Goal: Obtain resource: Download file/media

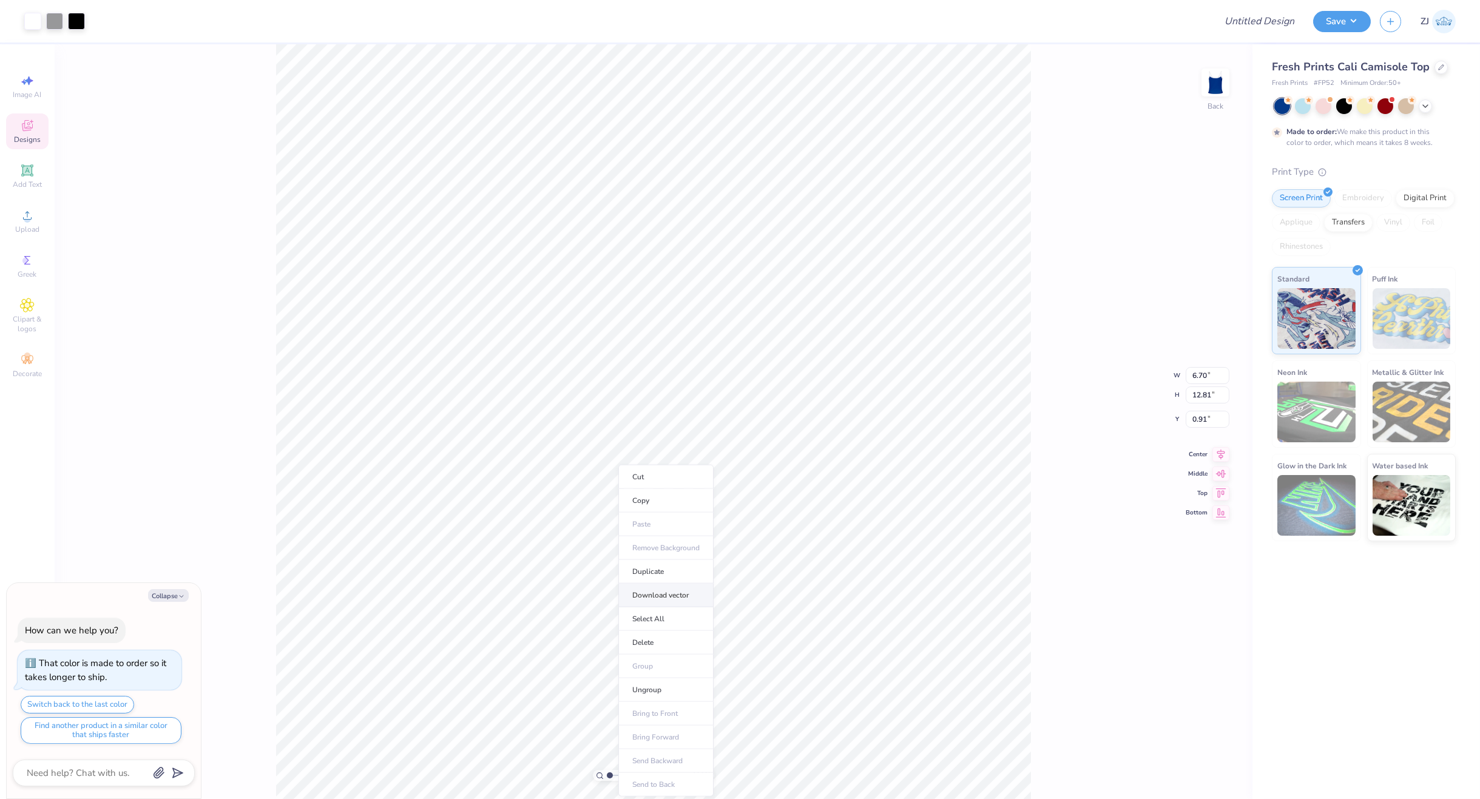
click at [674, 598] on li "Download vector" at bounding box center [665, 596] width 95 height 24
type textarea "x"
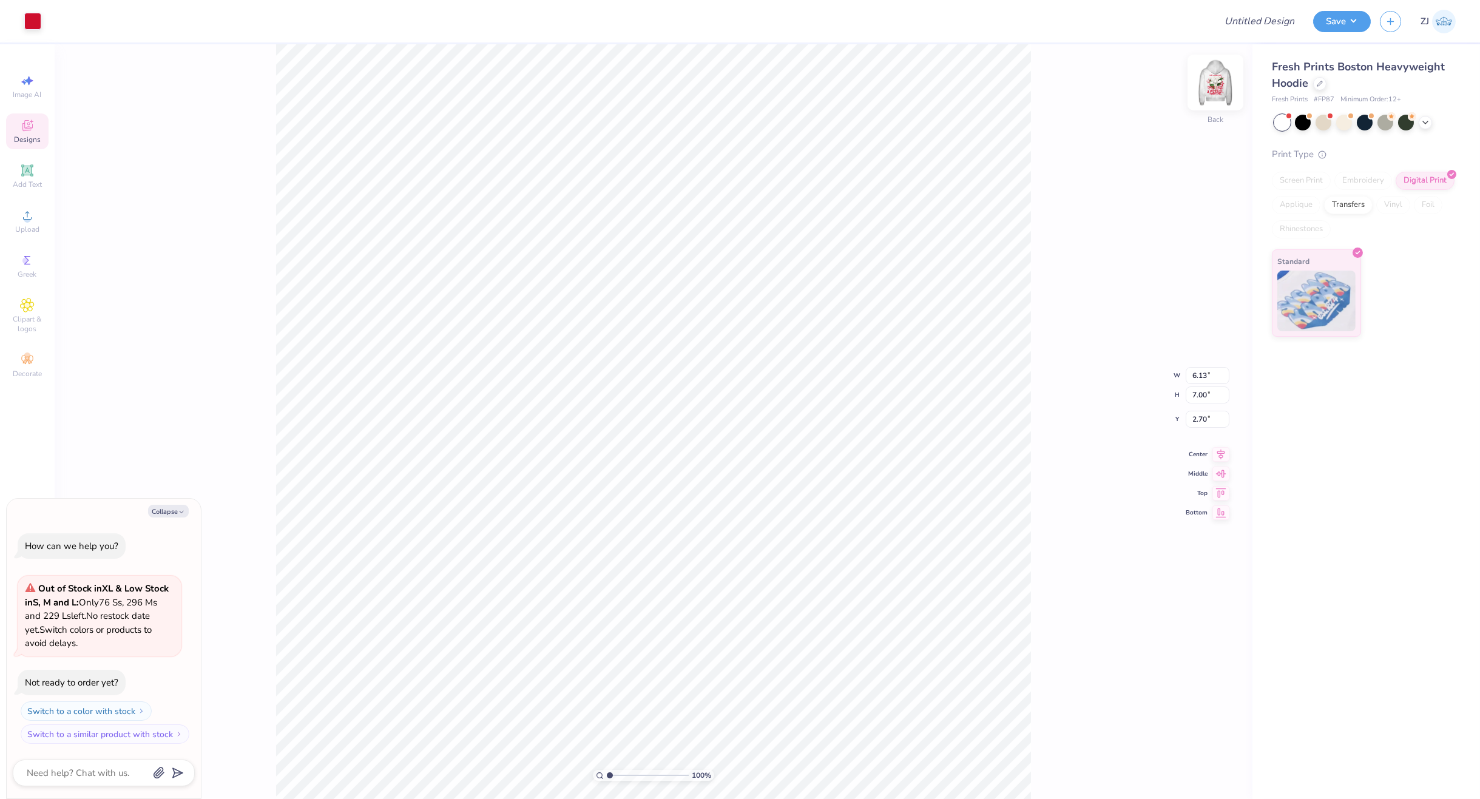
click at [1224, 85] on img at bounding box center [1215, 82] width 49 height 49
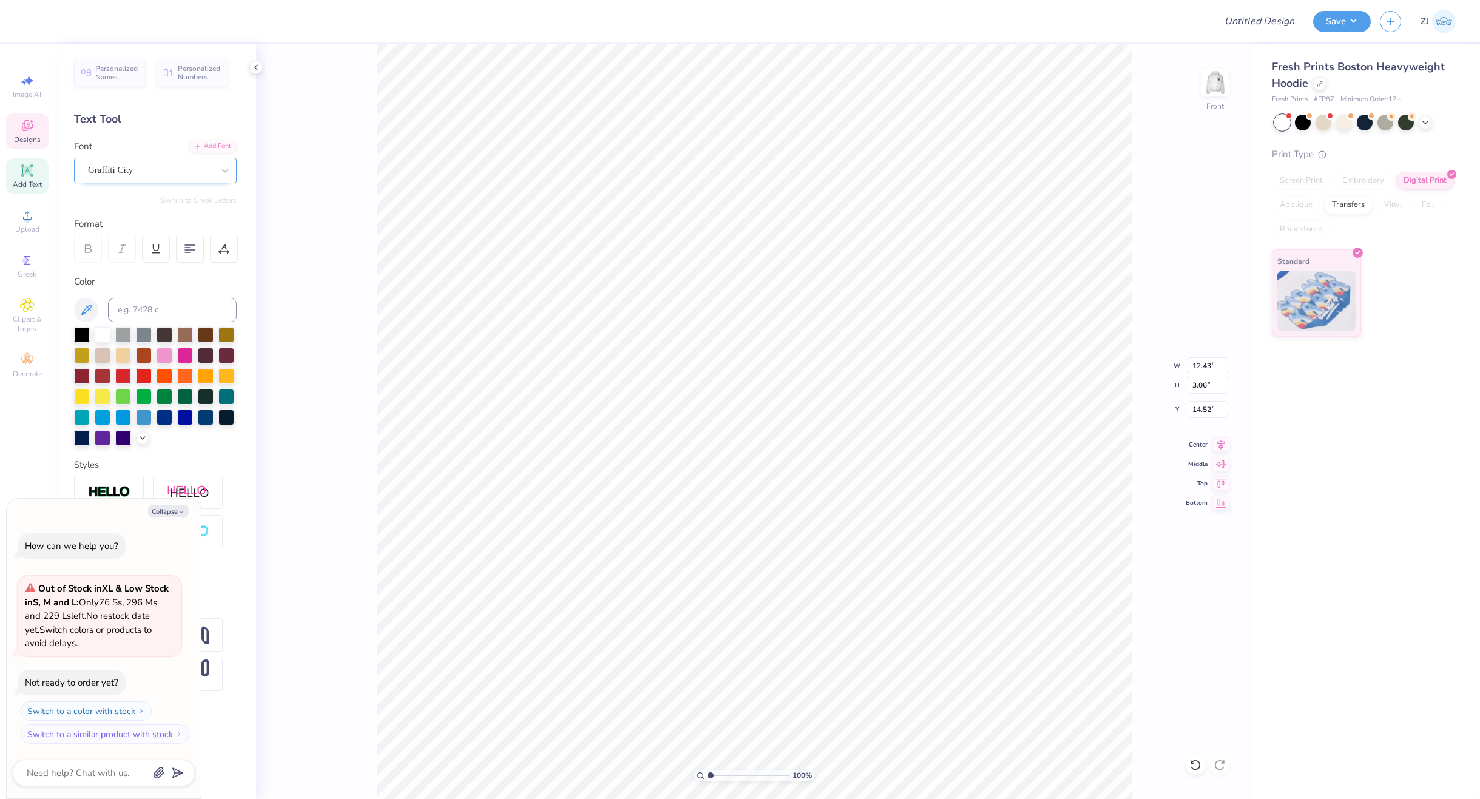
click at [180, 178] on div at bounding box center [150, 170] width 125 height 16
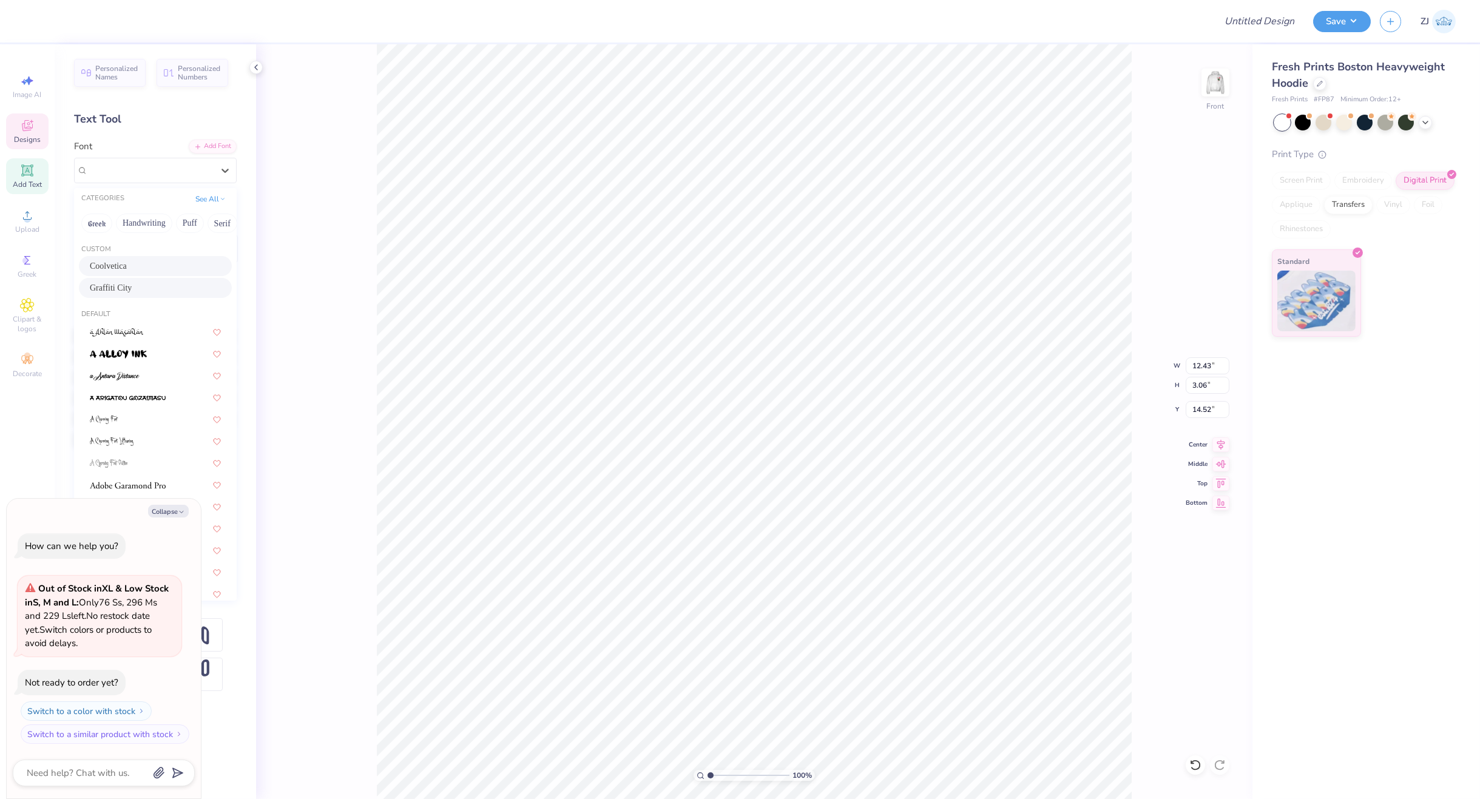
type textarea "x"
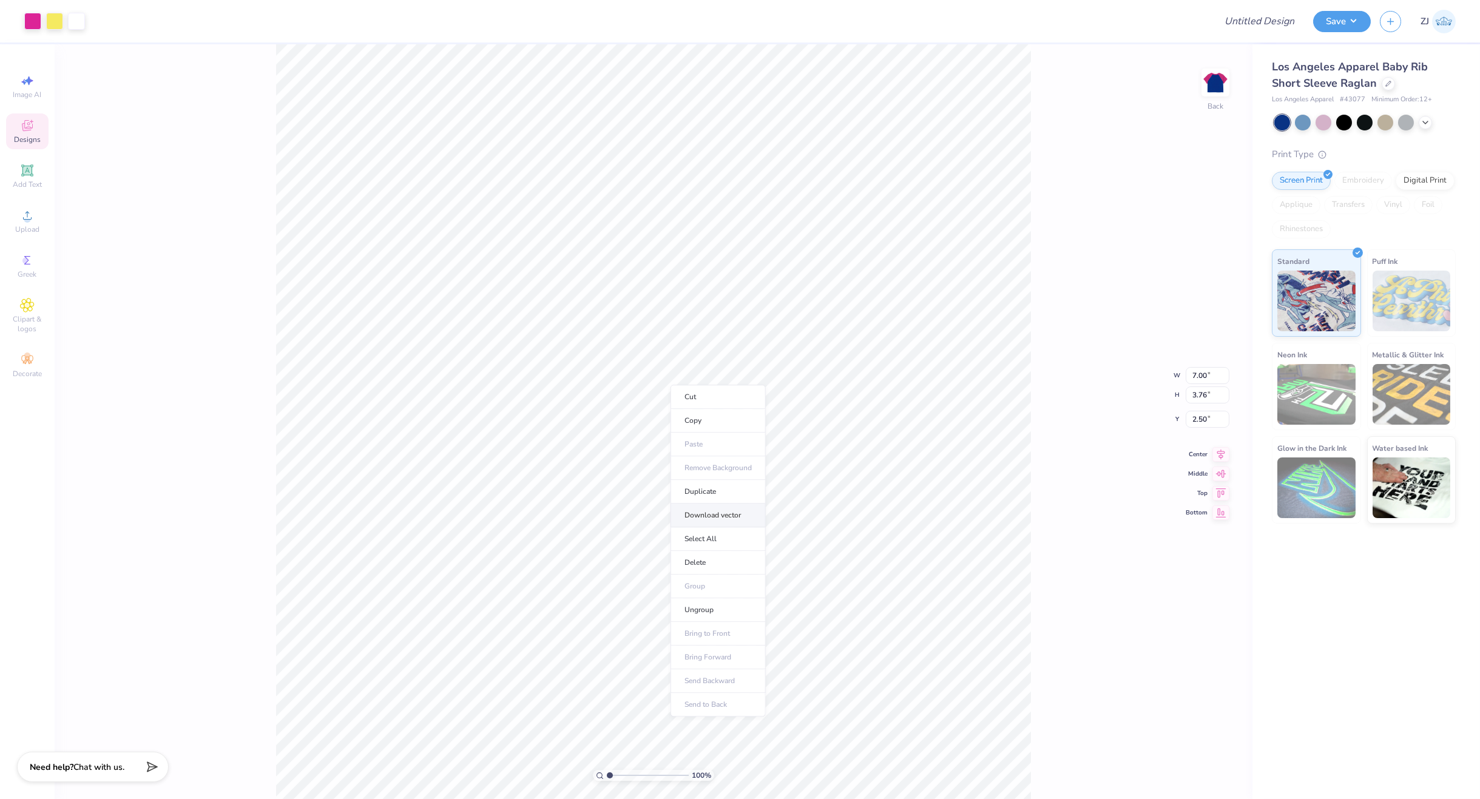
click at [722, 511] on li "Download vector" at bounding box center [717, 516] width 95 height 24
